Goal: Transaction & Acquisition: Purchase product/service

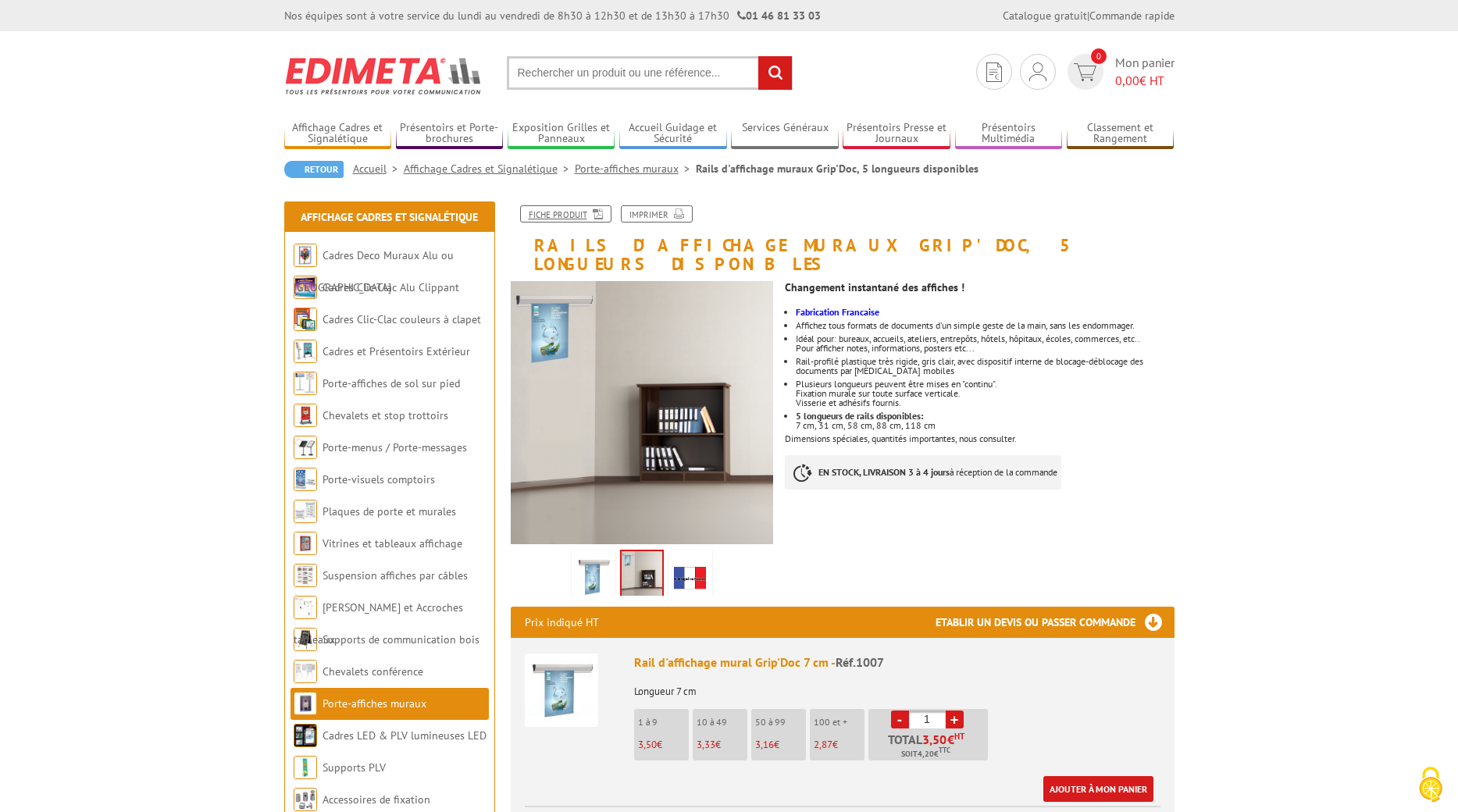
click at [556, 215] on link "Fiche produit" at bounding box center [567, 214] width 92 height 17
click at [679, 557] on img at bounding box center [690, 577] width 37 height 49
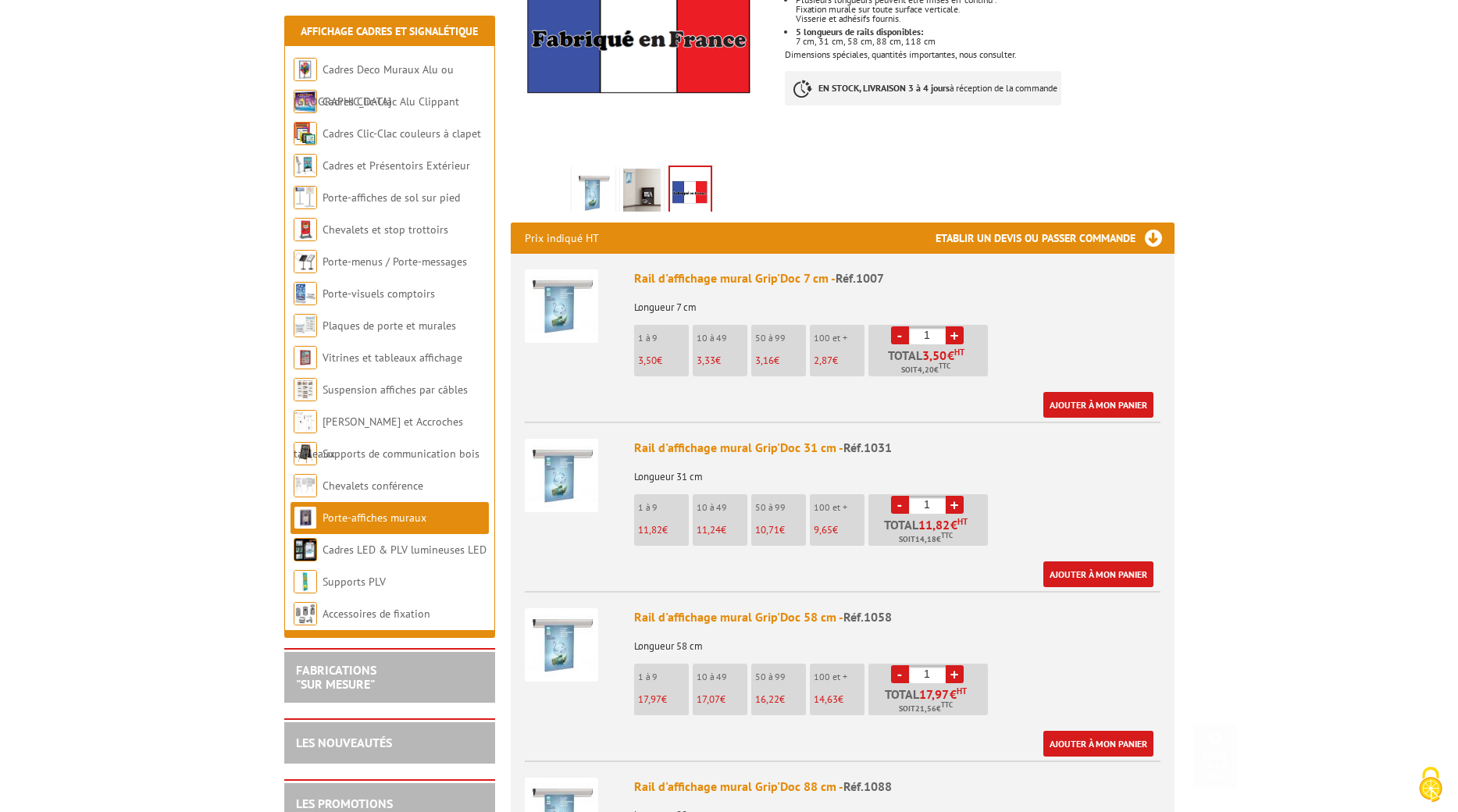
scroll to position [391, 0]
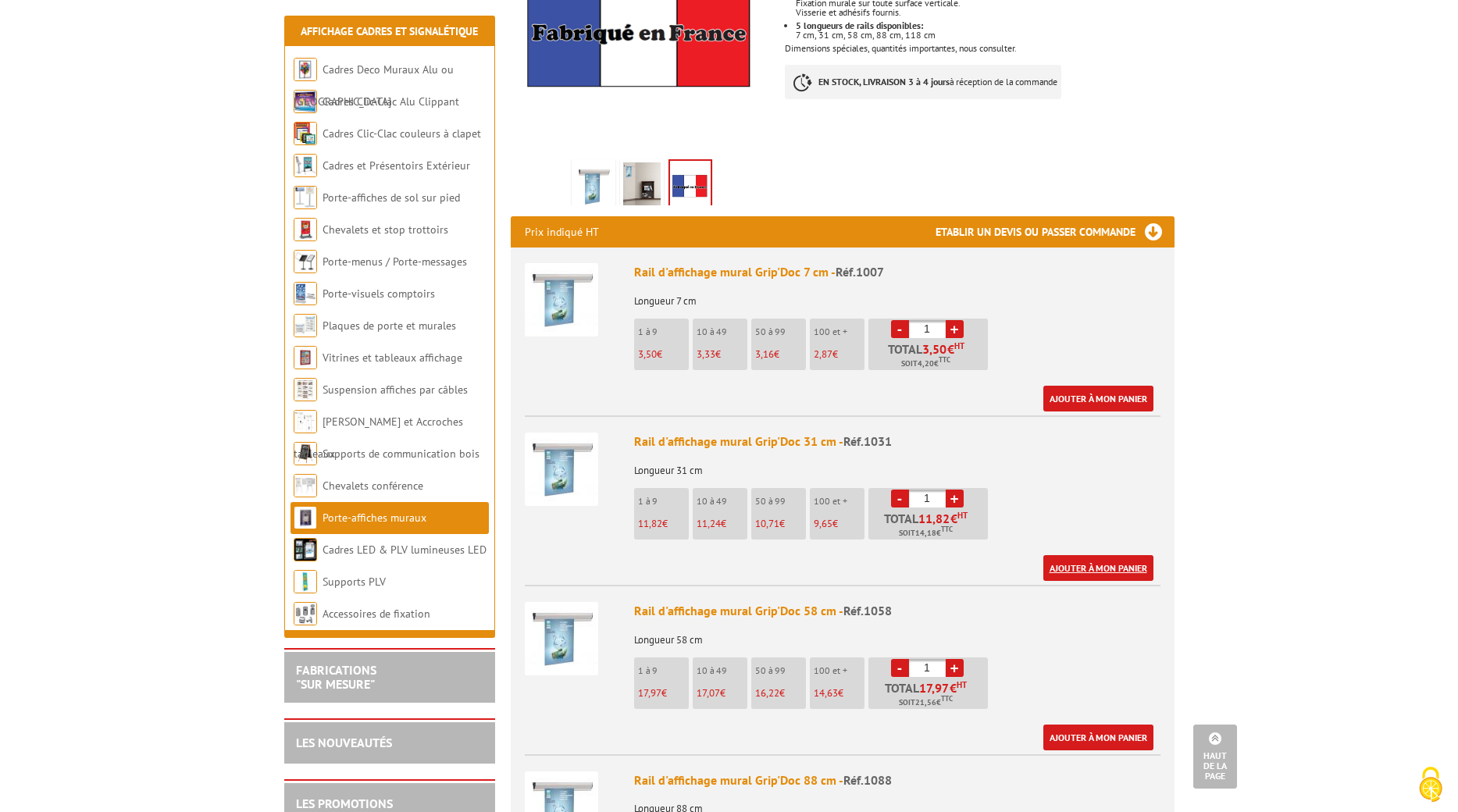
click at [1107, 555] on link "Ajouter à mon panier" at bounding box center [1098, 567] width 110 height 26
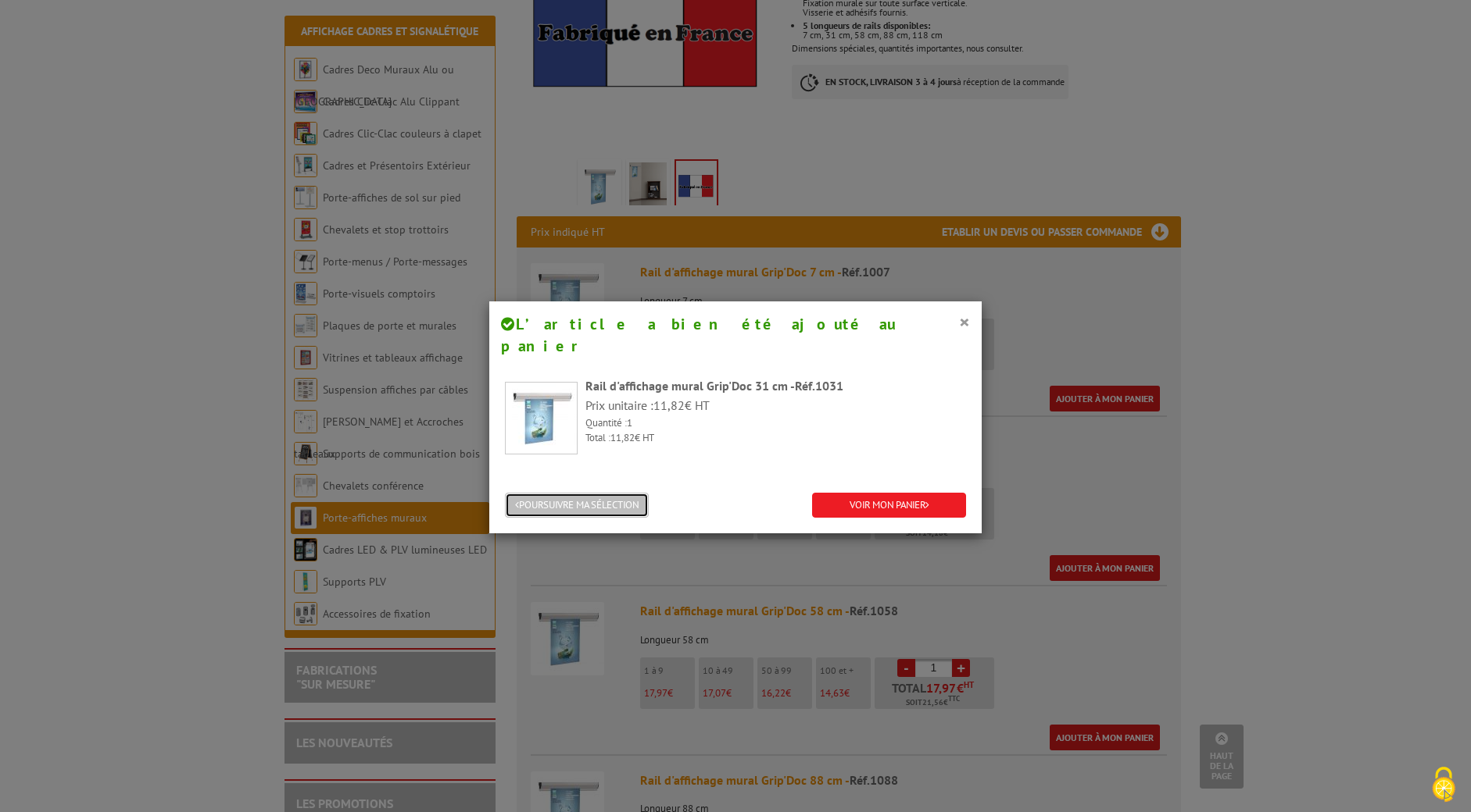
click at [562, 493] on button "POURSUIVRE MA SÉLECTION" at bounding box center [576, 505] width 143 height 26
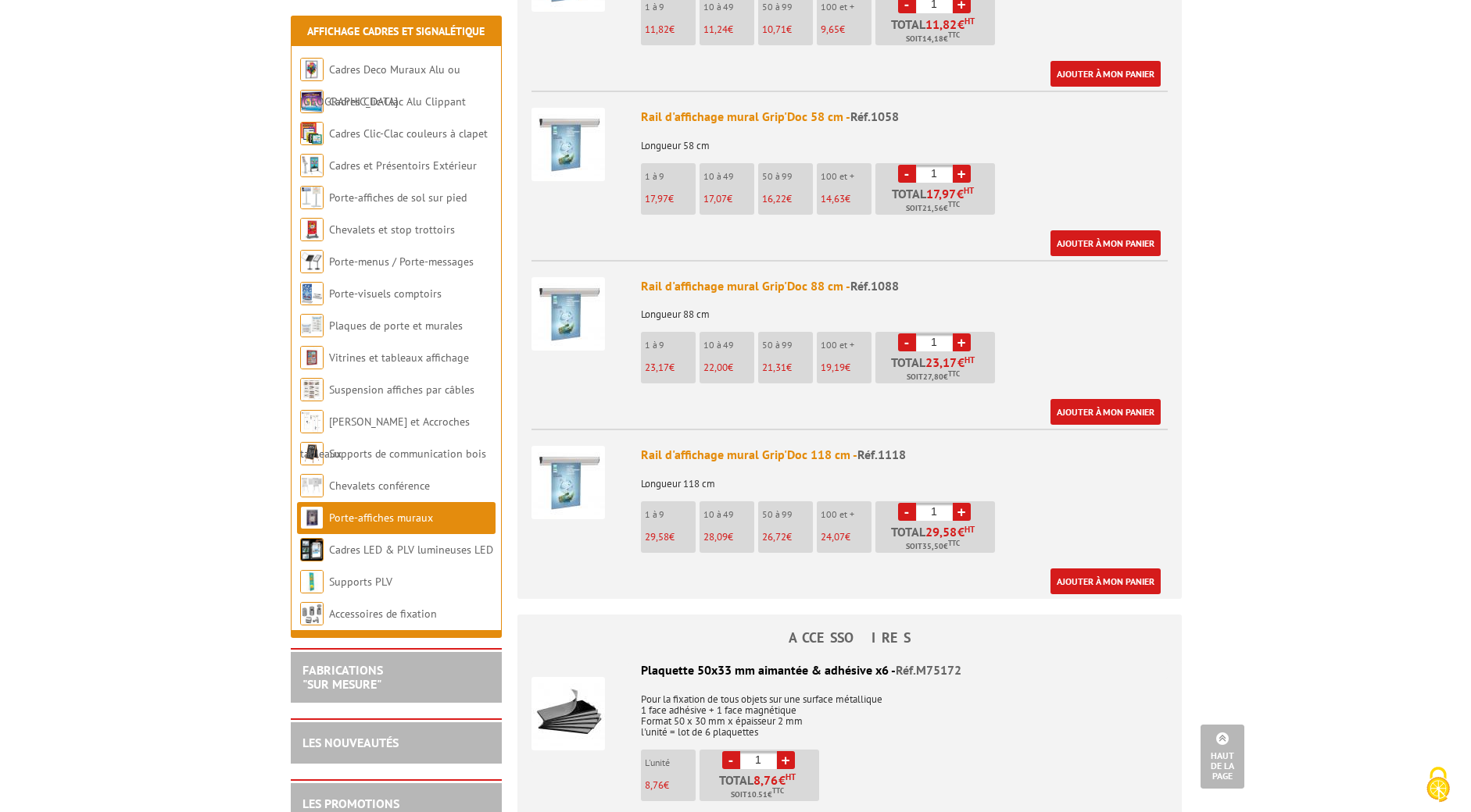
scroll to position [937, 0]
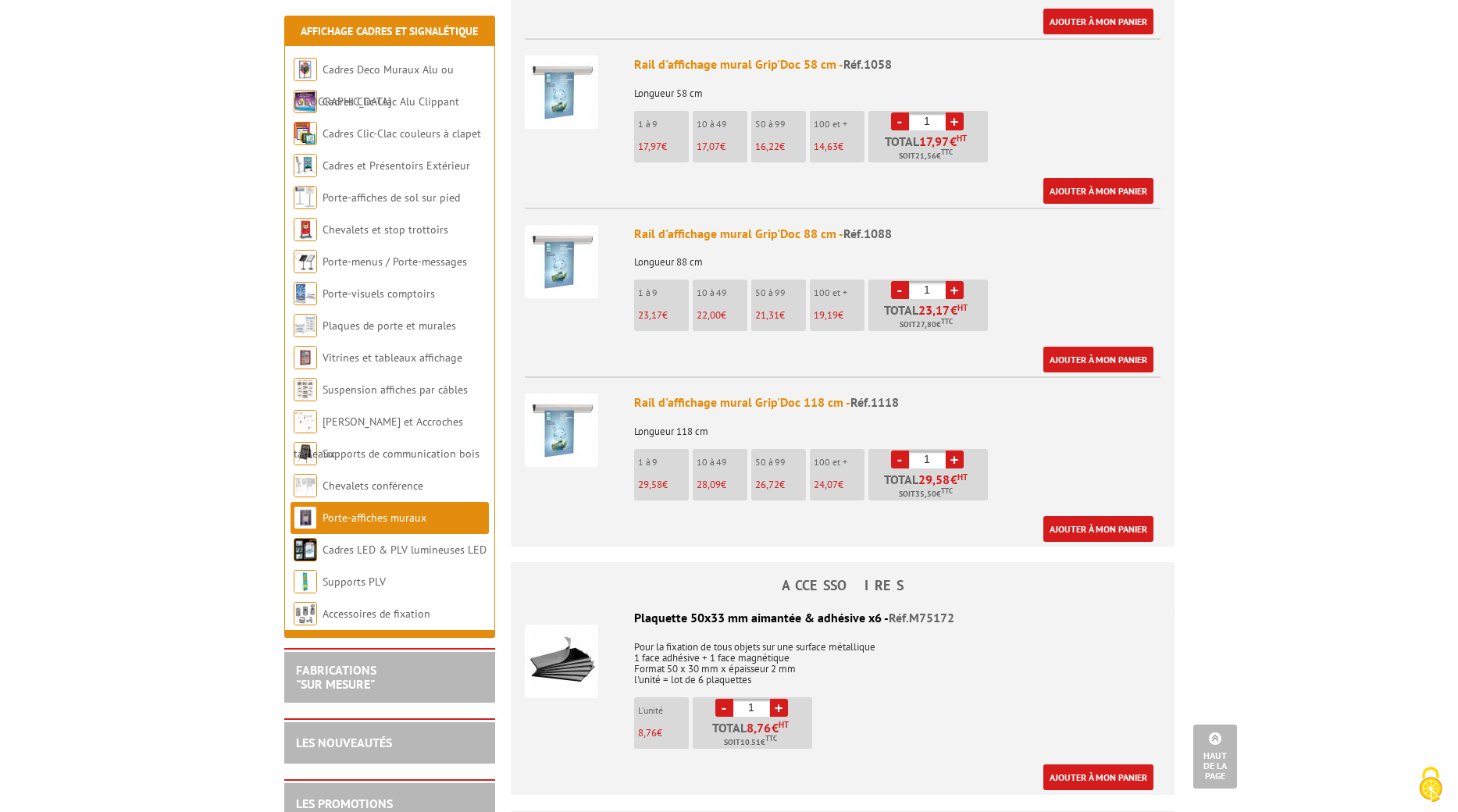
click at [955, 451] on link "+" at bounding box center [954, 459] width 18 height 18
type input "4"
click at [1106, 516] on link "Ajouter à mon panier" at bounding box center [1098, 528] width 110 height 26
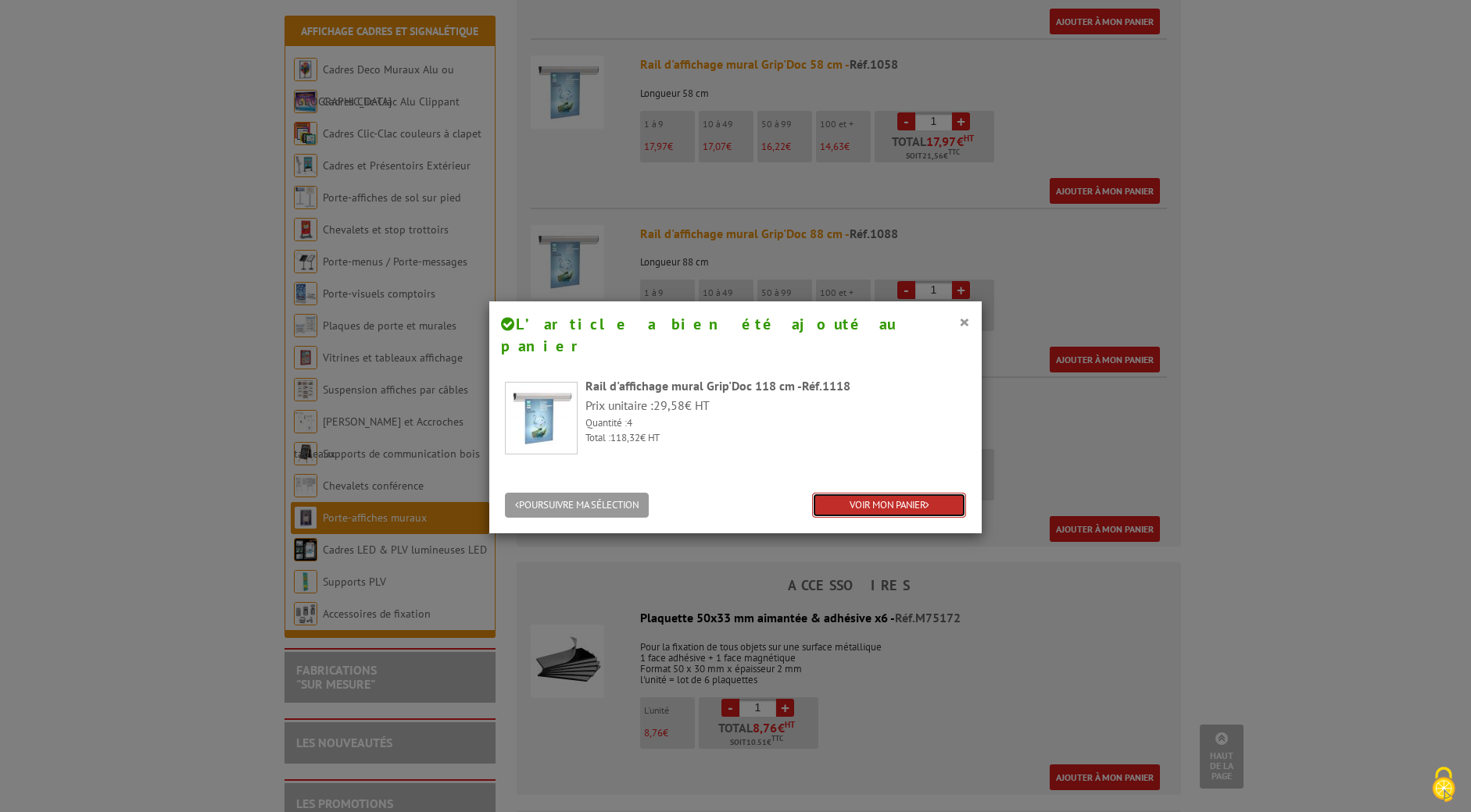
click at [891, 493] on link "VOIR MON PANIER" at bounding box center [889, 505] width 154 height 26
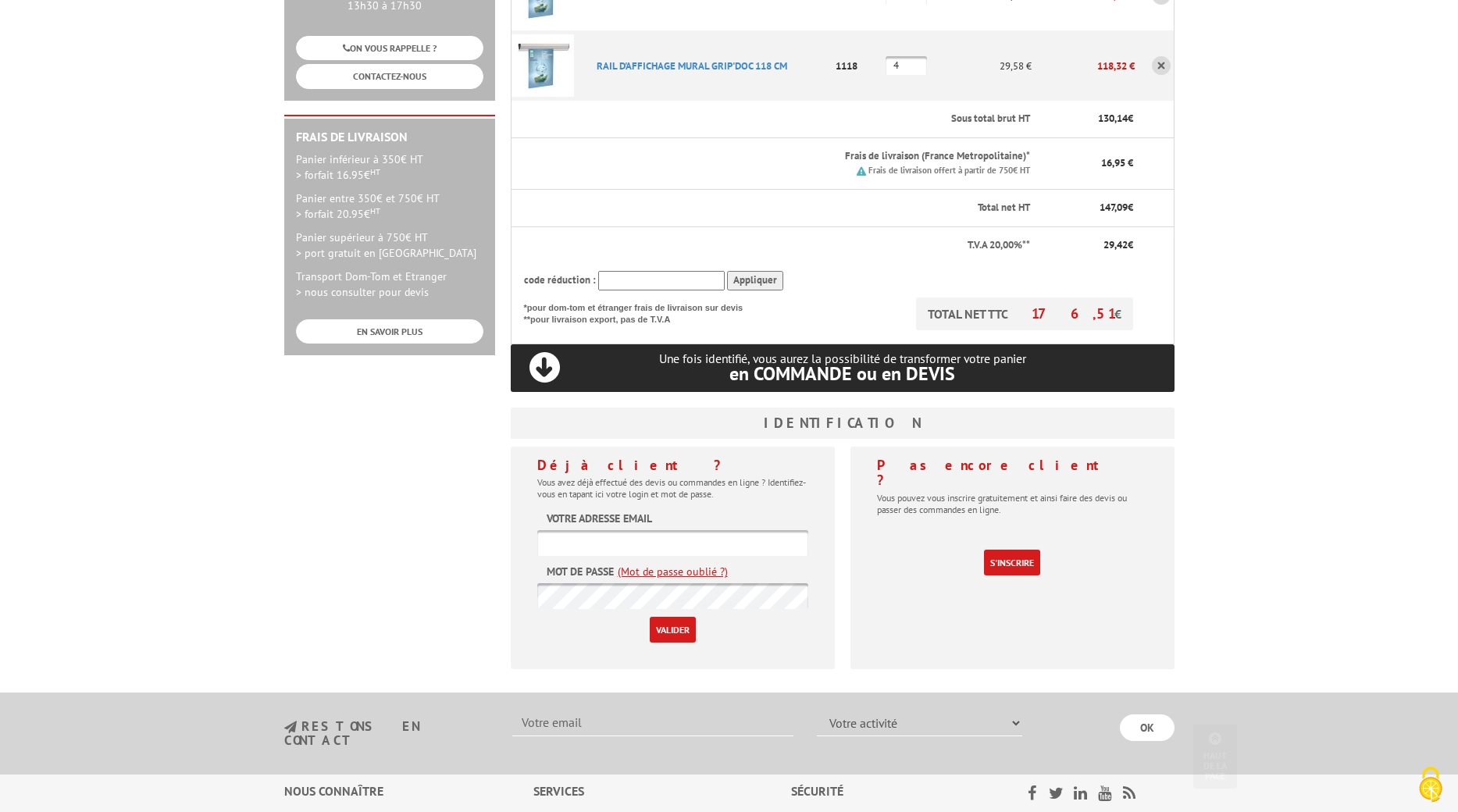
scroll to position [546, 0]
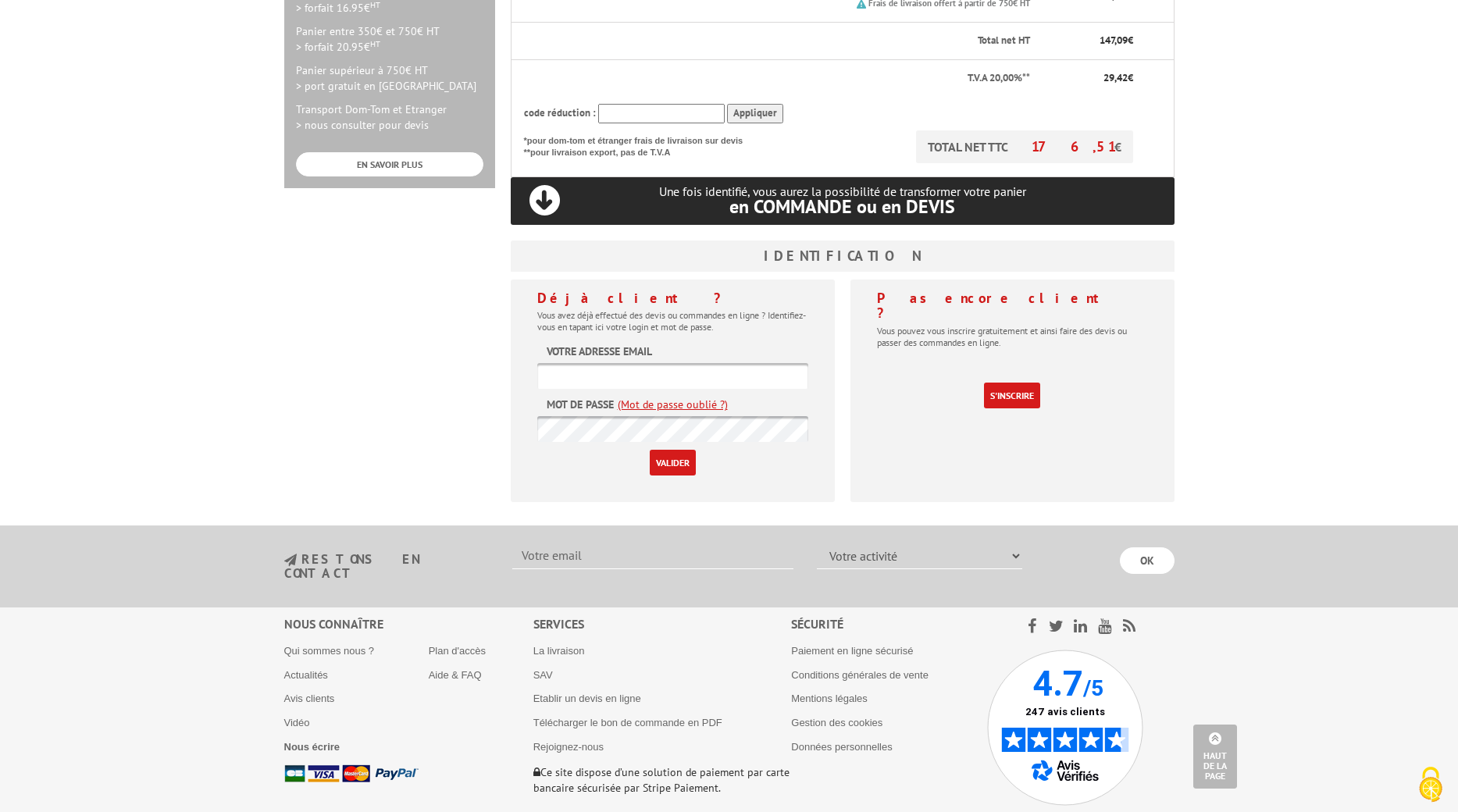
type input "achats-marches@caf31.caf.fr"
click at [672, 450] on input "Valider" at bounding box center [673, 462] width 46 height 26
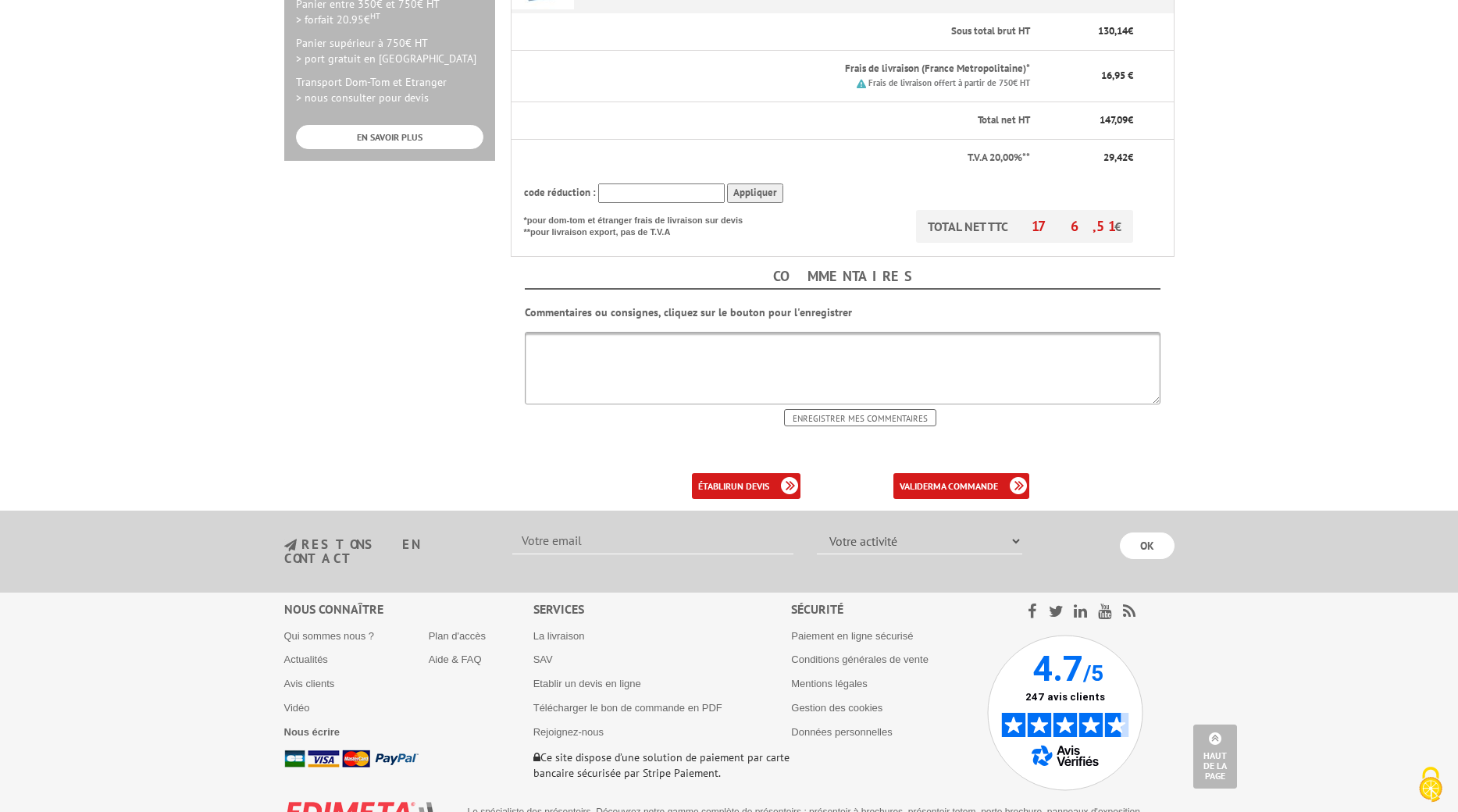
scroll to position [556, 0]
click at [932, 471] on link "valider ma commande" at bounding box center [961, 483] width 136 height 26
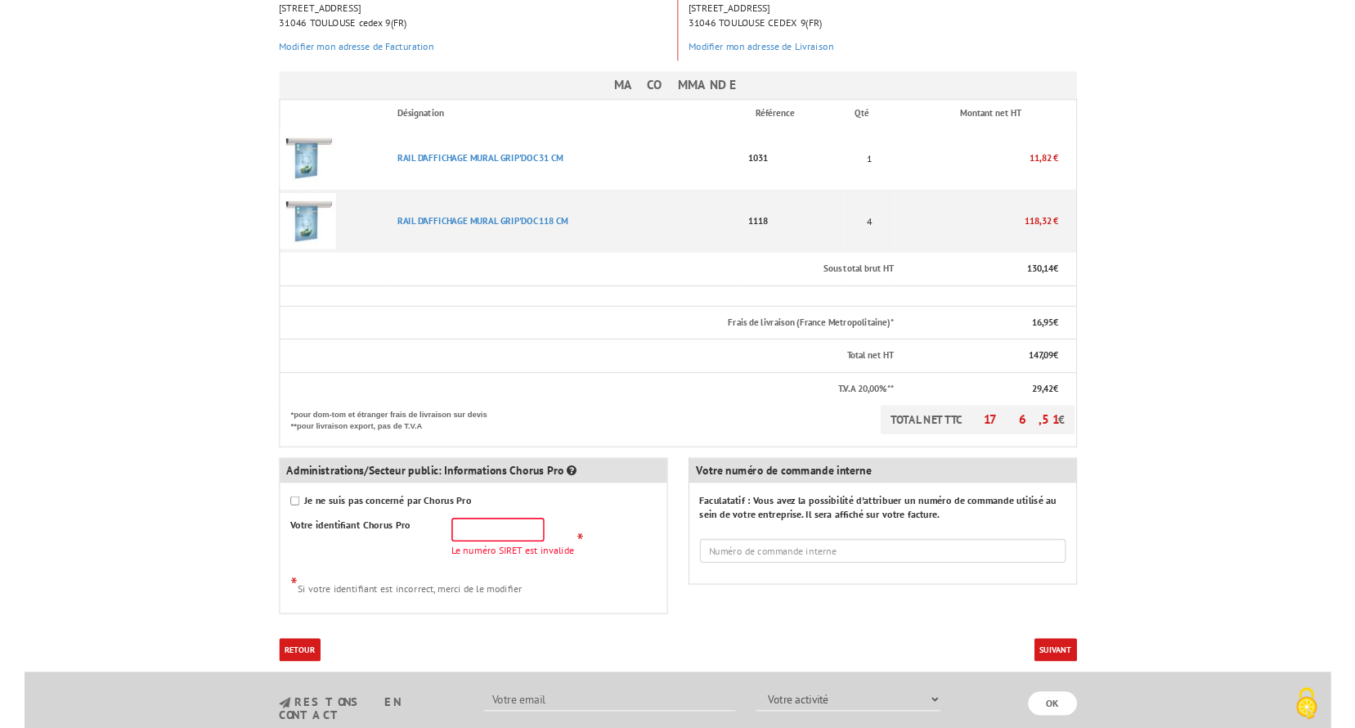
scroll to position [491, 0]
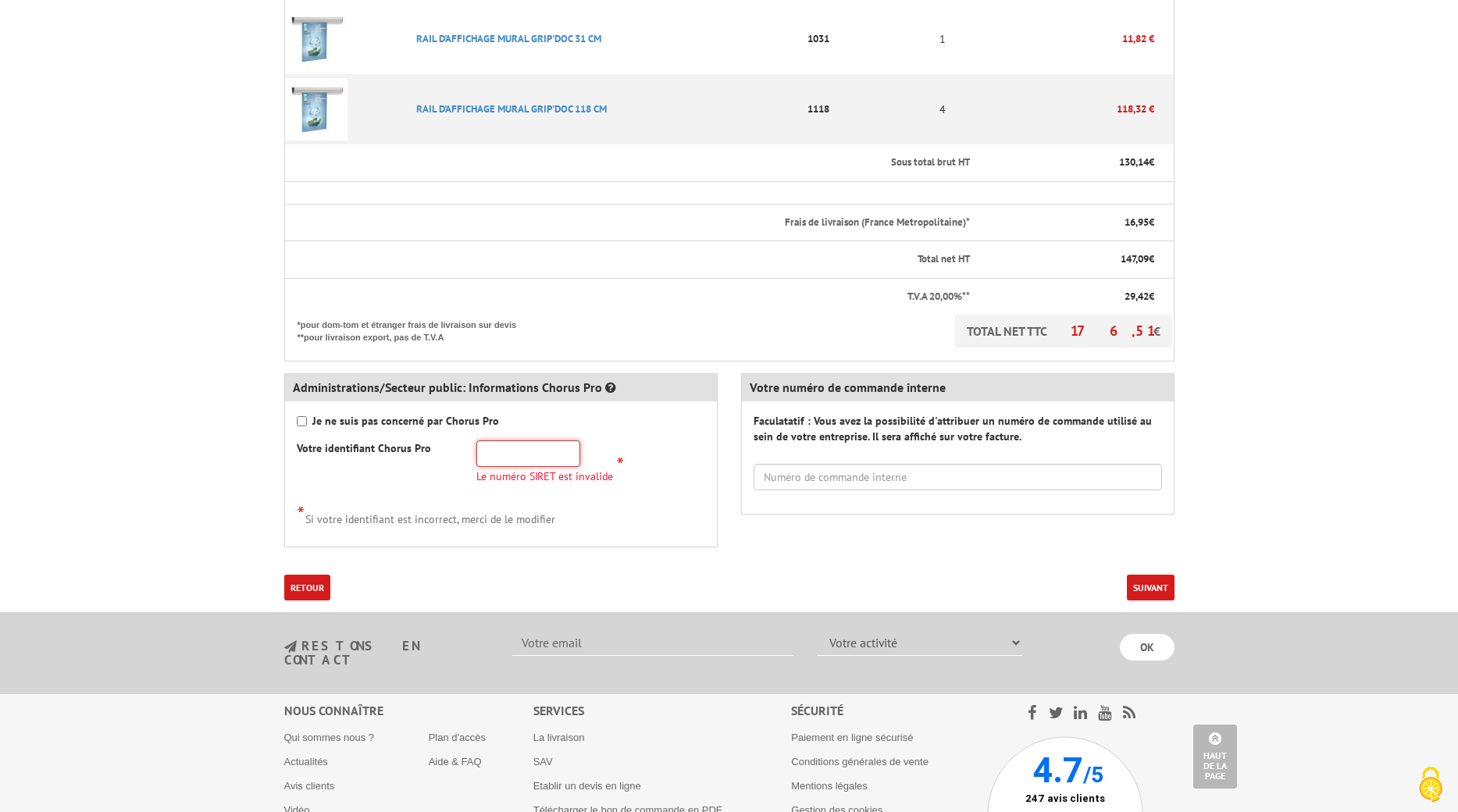
click at [506, 440] on input "text" at bounding box center [528, 454] width 104 height 27
type input "776 950 446 00"
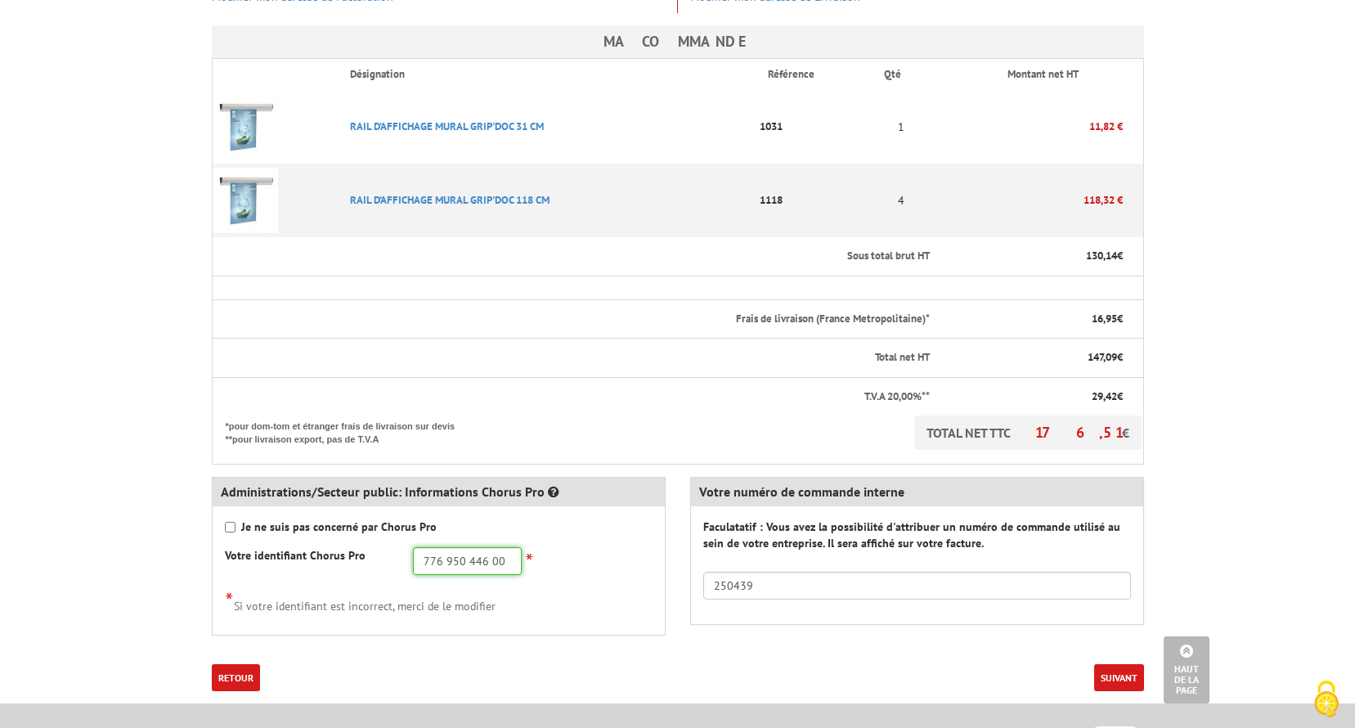
scroll to position [164, 0]
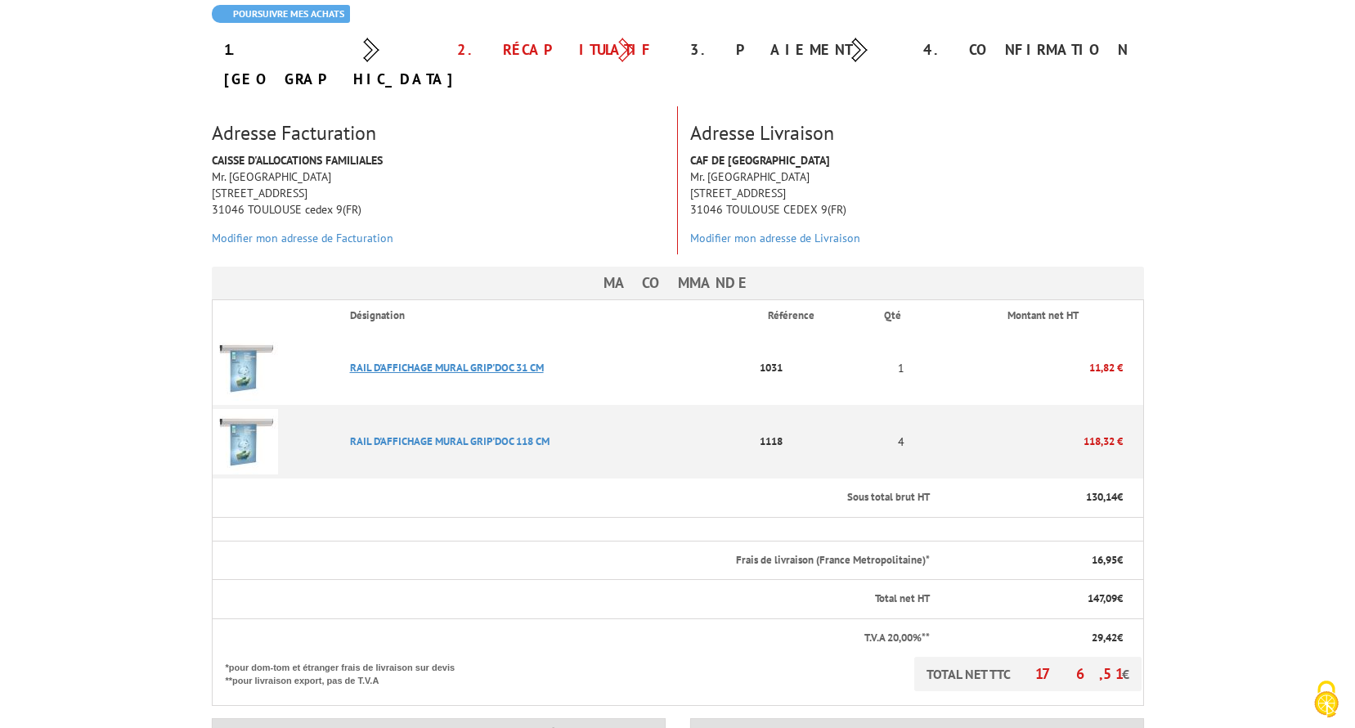
drag, startPoint x: 546, startPoint y: 338, endPoint x: 351, endPoint y: 338, distance: 195.4
click at [351, 353] on p "RAIL D'AFFICHAGE MURAL GRIP'DOC 31 CM" at bounding box center [546, 367] width 419 height 29
copy link "RAIL D'AFFICHAGE MURAL GRIP'DOC 31 CM"
drag, startPoint x: 566, startPoint y: 406, endPoint x: 517, endPoint y: 412, distance: 49.4
click at [517, 427] on p "RAIL D'AFFICHAGE MURAL GRIP'DOC 118 CM" at bounding box center [546, 441] width 419 height 29
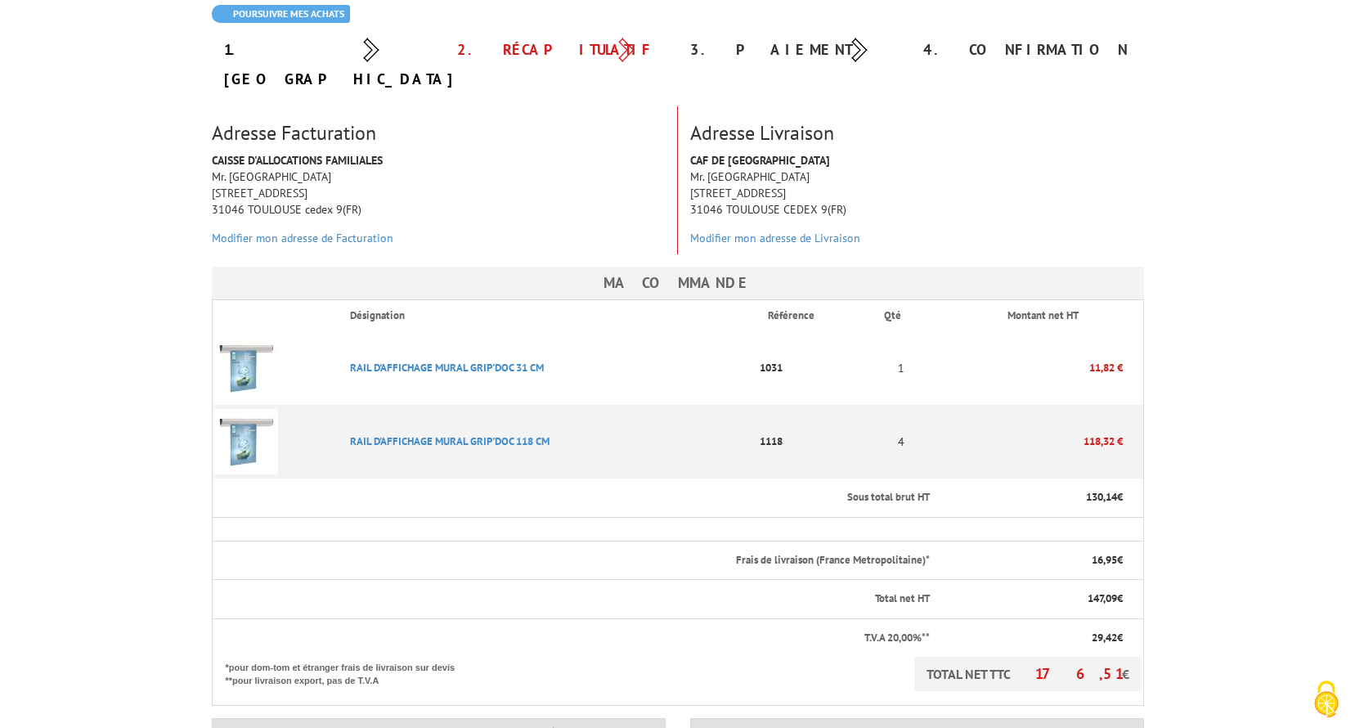
copy link "118 CM"
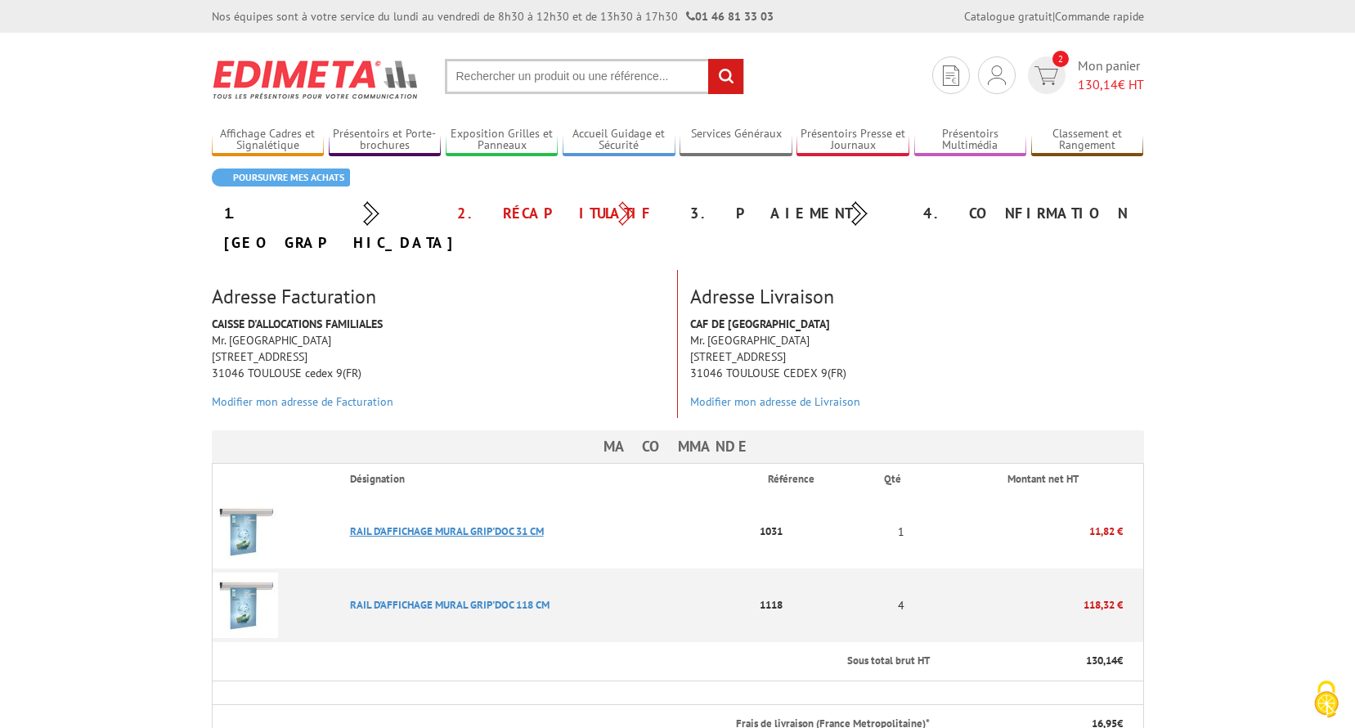
scroll to position [327, 0]
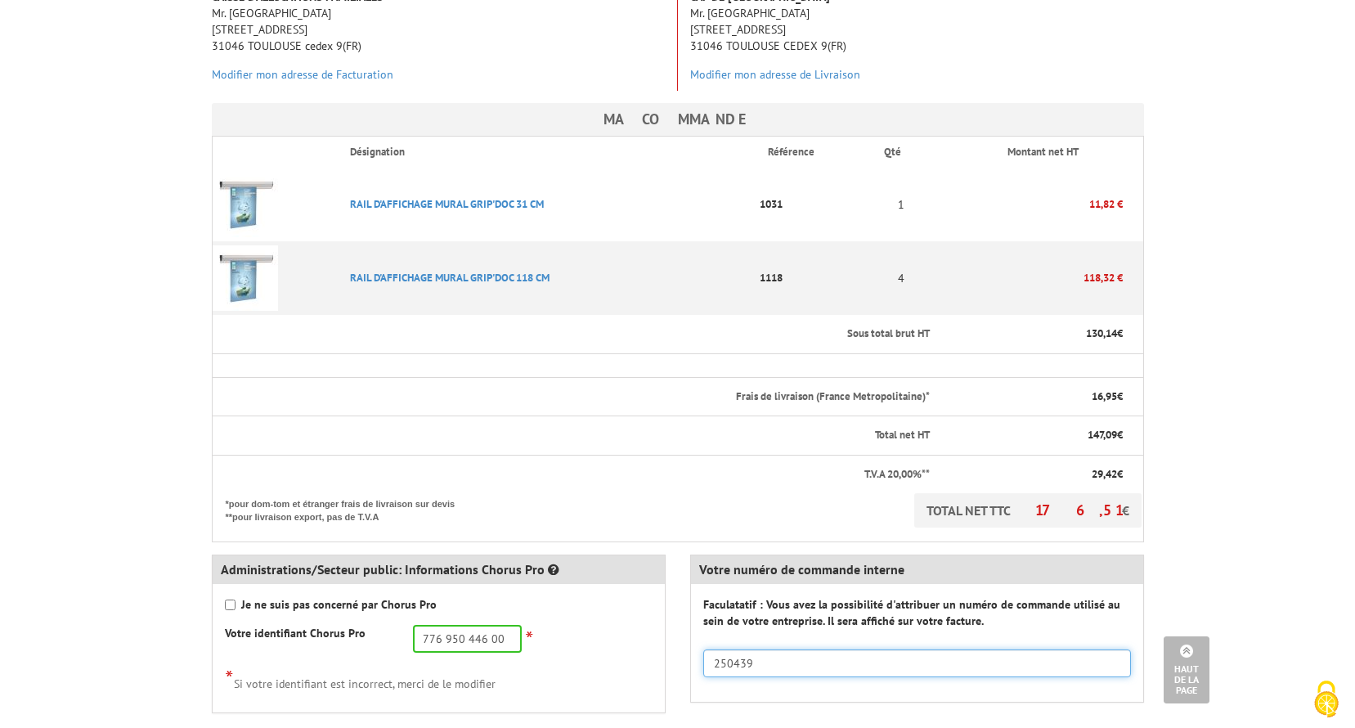
click at [721, 649] on input "250439" at bounding box center [917, 663] width 428 height 28
type input "250669"
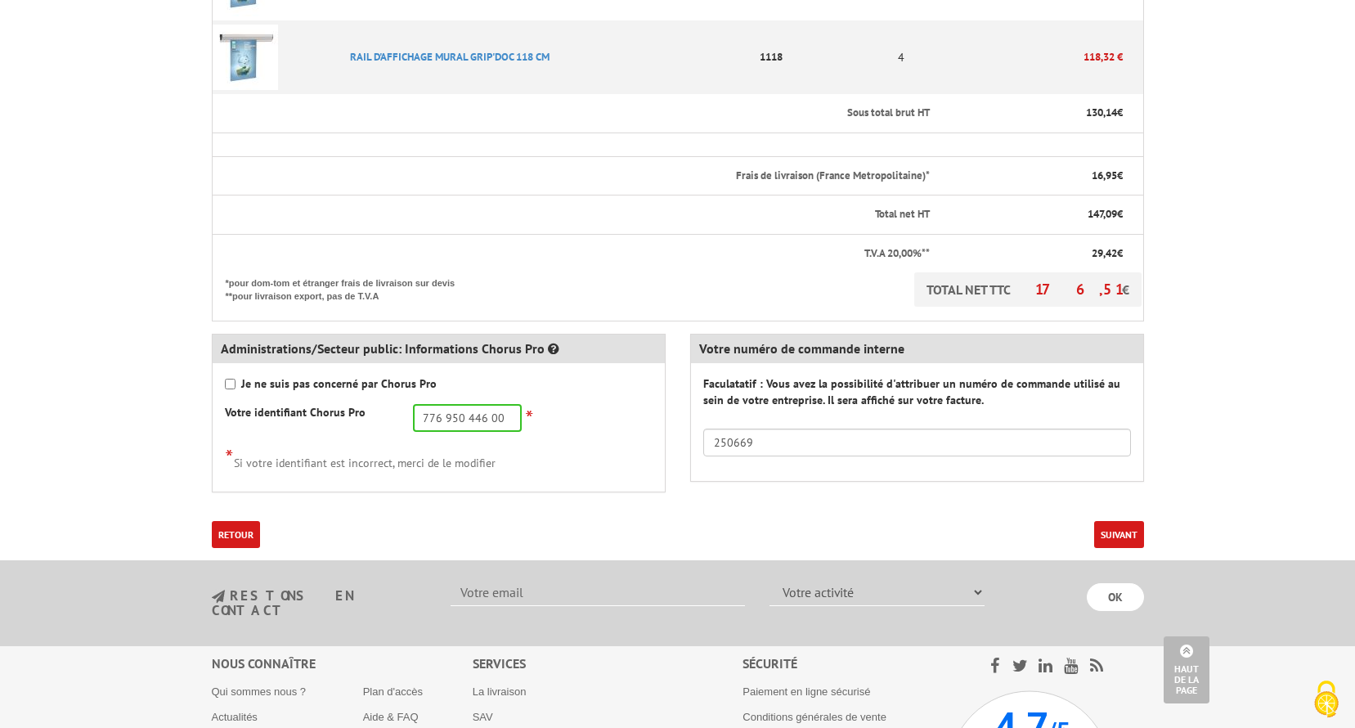
scroll to position [572, 0]
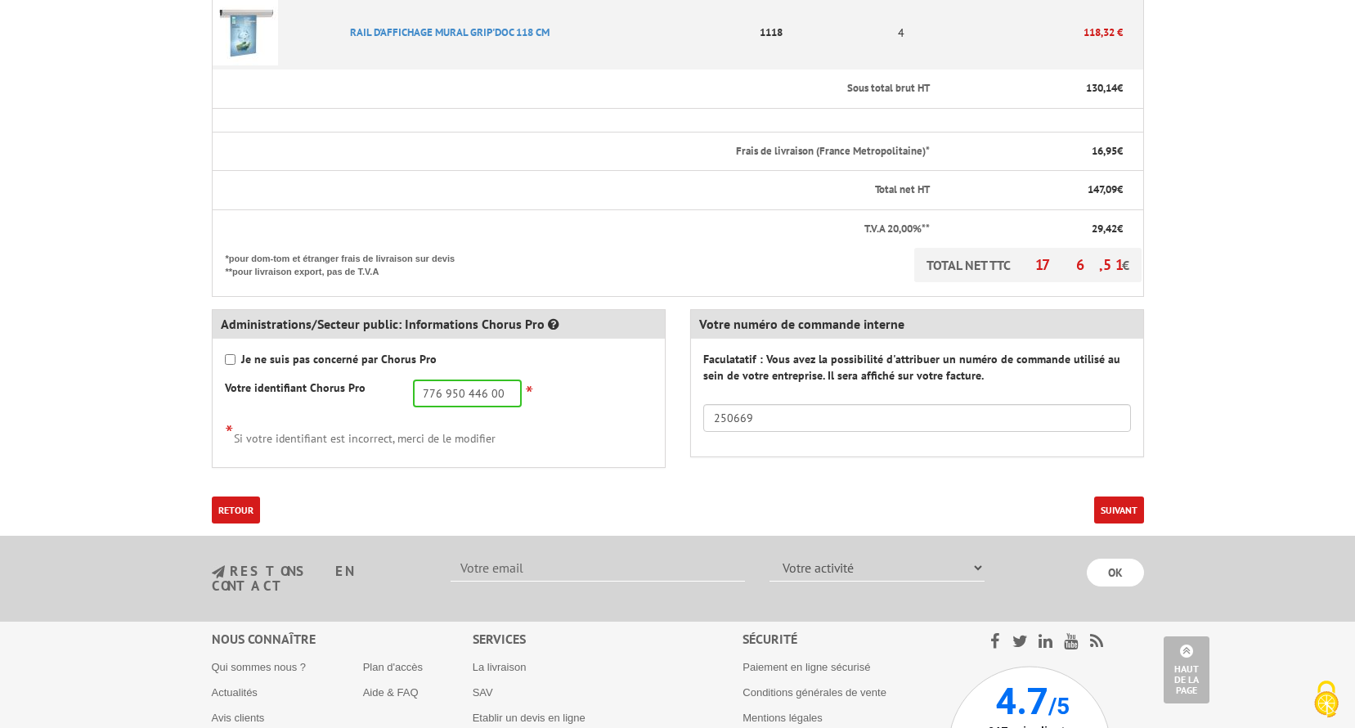
click at [1112, 496] on button "Suivant" at bounding box center [1119, 509] width 50 height 27
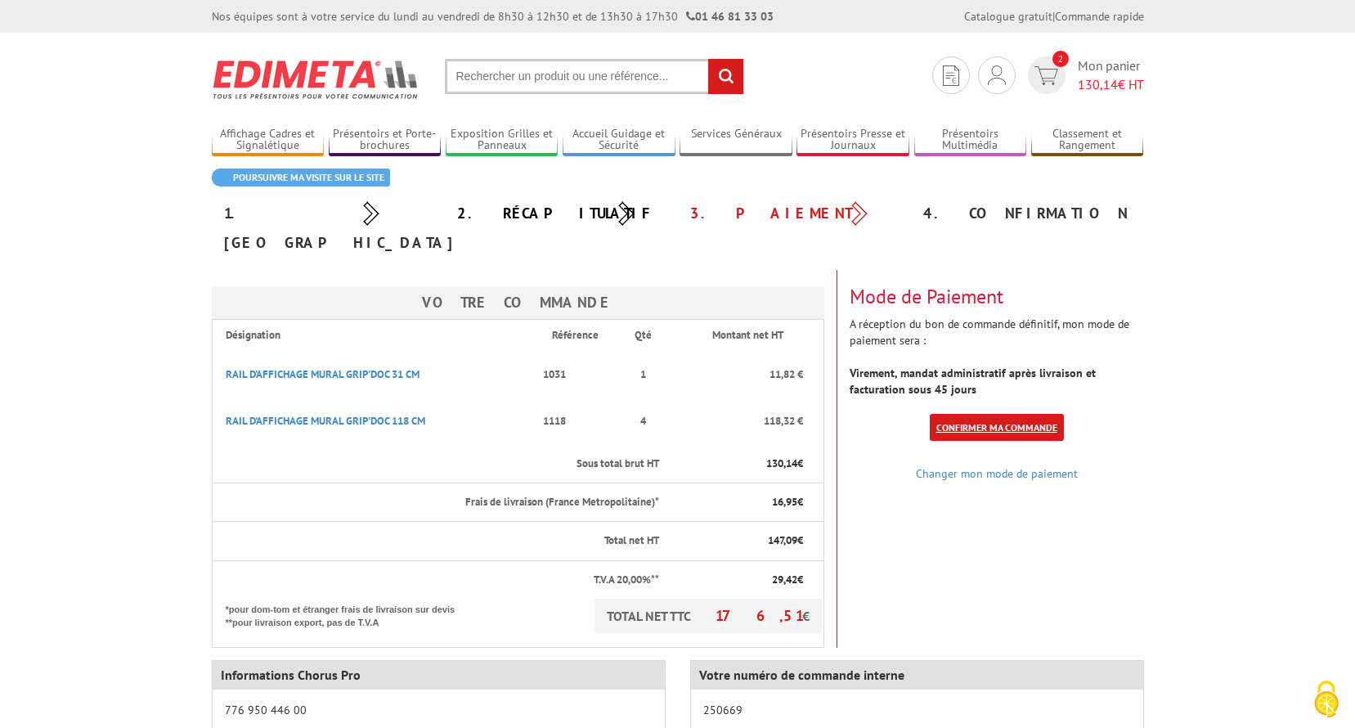
click at [989, 414] on link "Confirmer ma commande" at bounding box center [997, 427] width 134 height 27
